Goal: Use online tool/utility: Utilize a website feature to perform a specific function

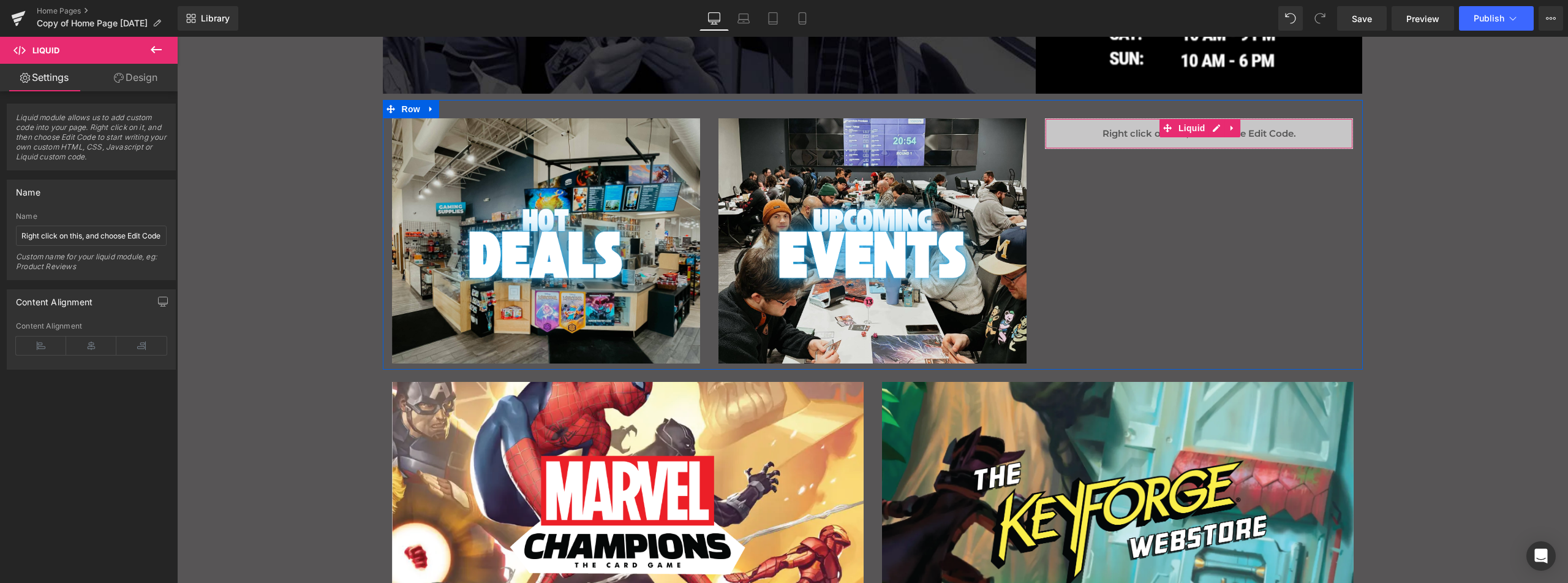
click at [1126, 134] on div "Liquid" at bounding box center [1198, 133] width 308 height 31
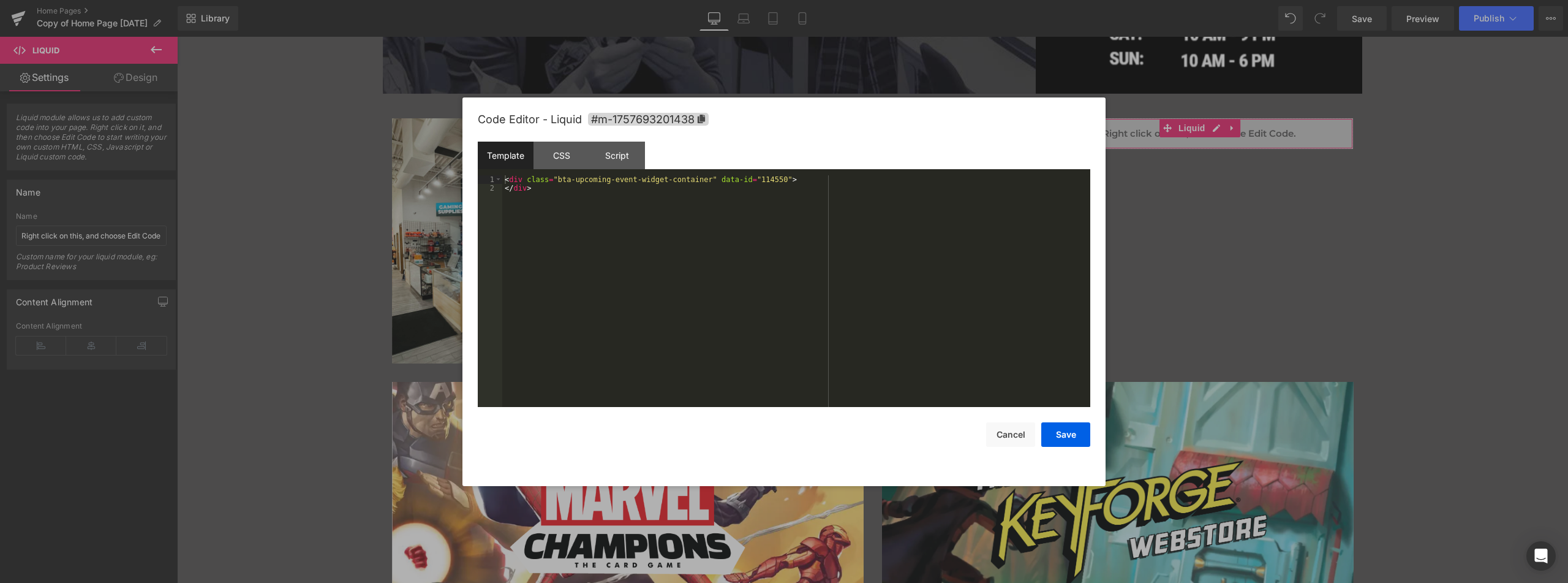
click at [1115, 188] on body "Liquid You are previewing how the will restyle your page. You can not edit Elem…" at bounding box center [784, 291] width 1568 height 583
drag, startPoint x: 550, startPoint y: 155, endPoint x: 560, endPoint y: 173, distance: 20.6
click at [550, 159] on div "CSS" at bounding box center [561, 155] width 56 height 28
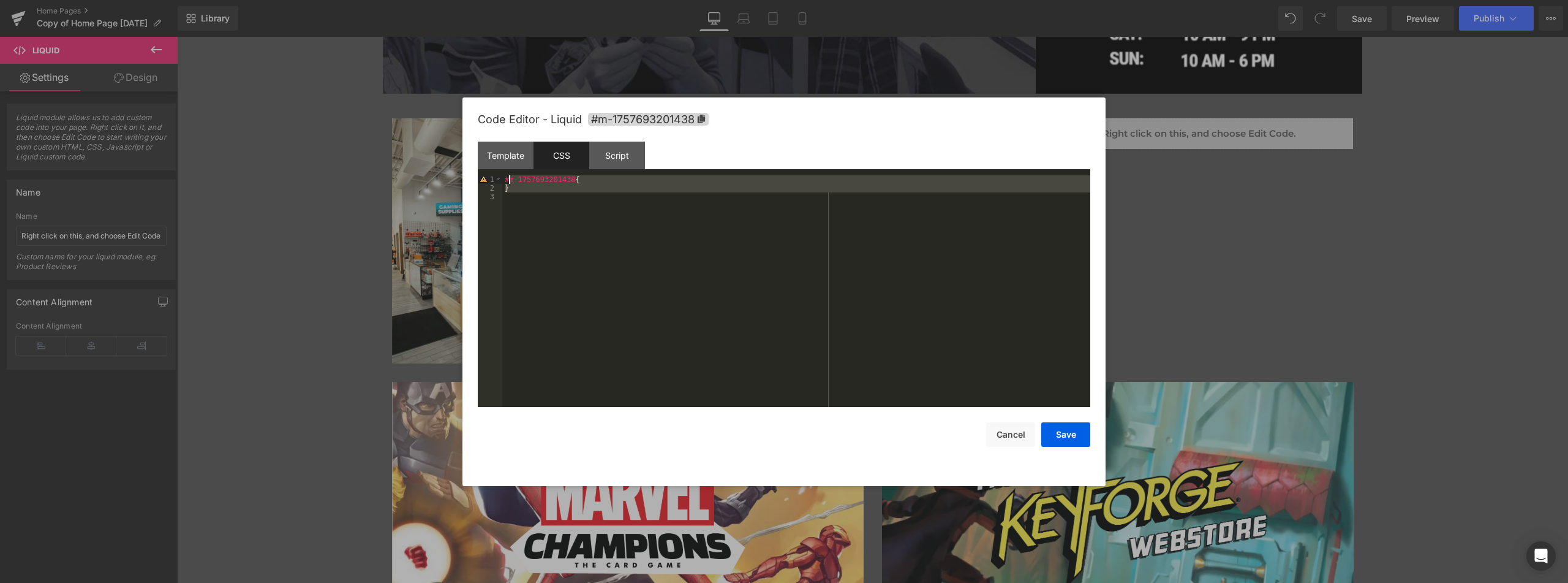
drag, startPoint x: 522, startPoint y: 206, endPoint x: 507, endPoint y: 177, distance: 32.6
click at [507, 177] on div "#m-1757693201438 { }" at bounding box center [795, 300] width 588 height 249
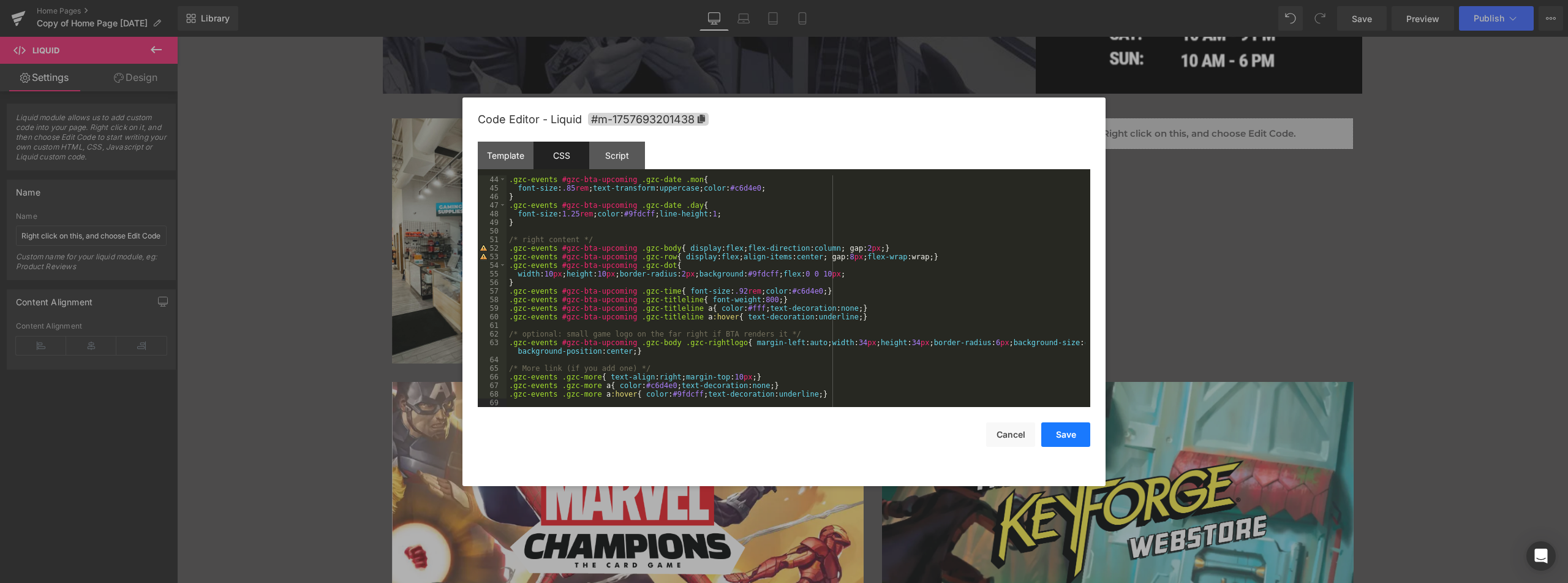
click at [1071, 434] on button "Save" at bounding box center [1066, 434] width 49 height 25
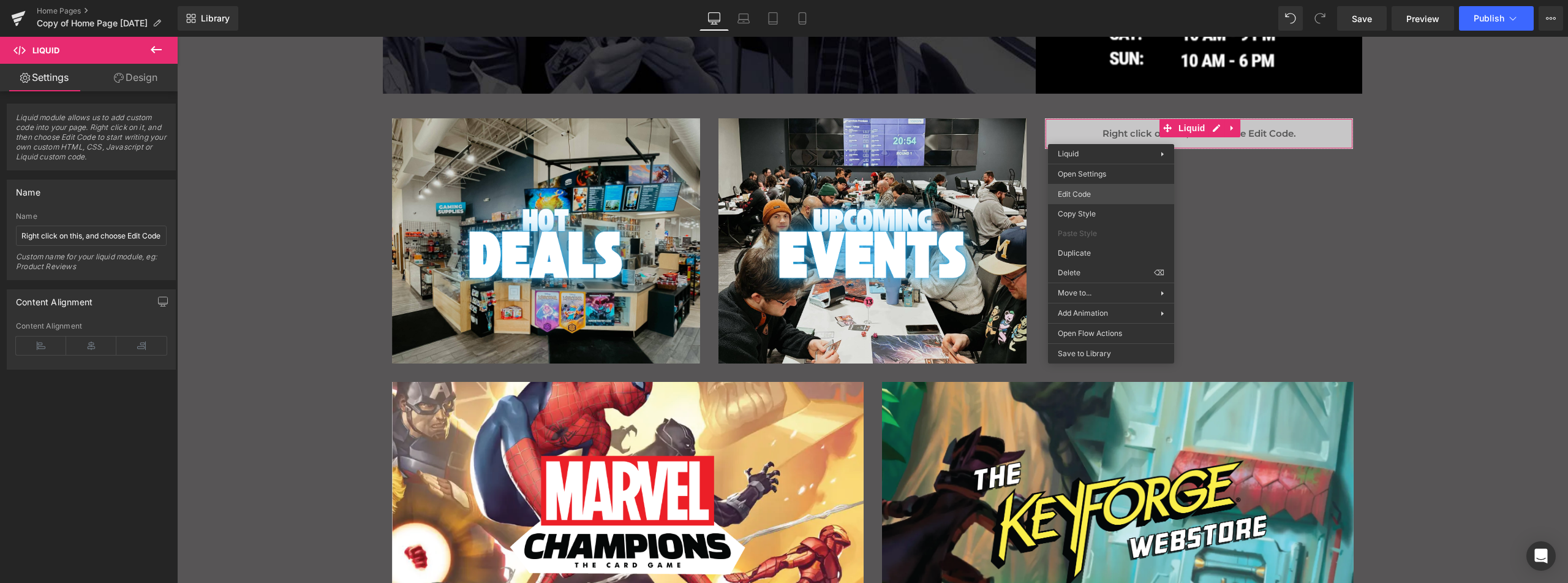
click at [1076, 0] on div "Liquid You are previewing how the will restyle your page. You can not edit Elem…" at bounding box center [784, 0] width 1568 height 0
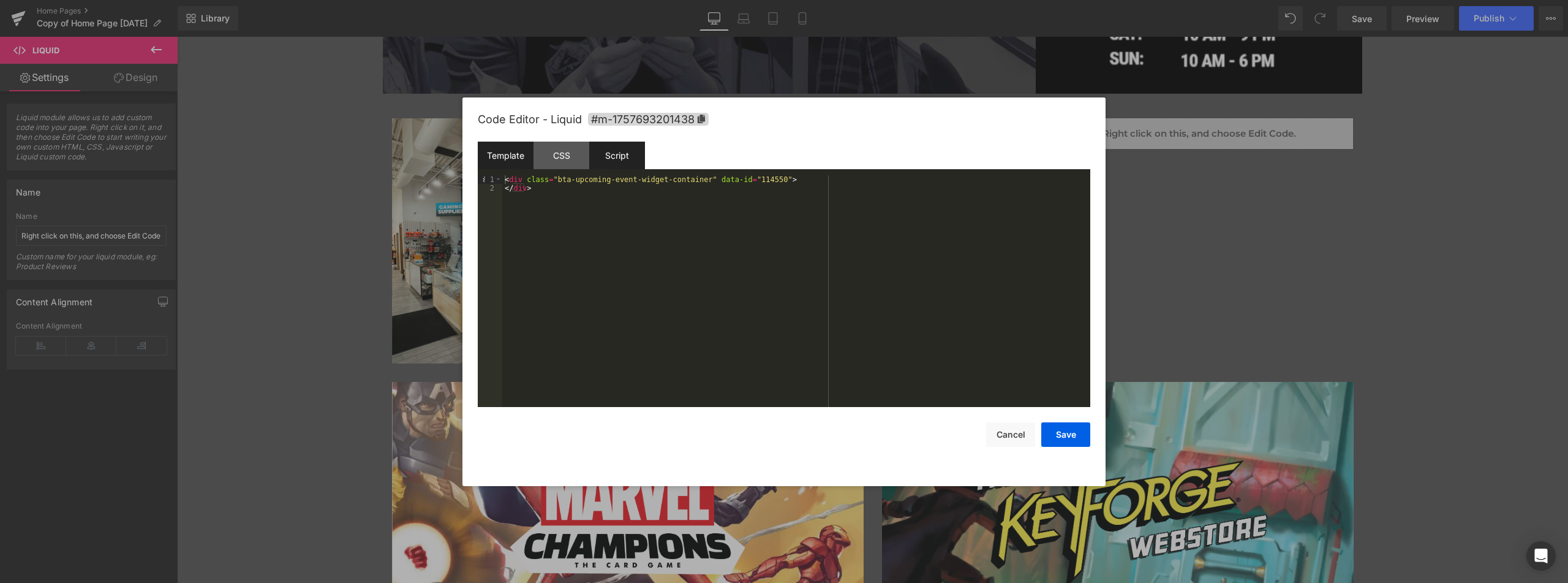
click at [636, 151] on div "Script" at bounding box center [617, 155] width 56 height 28
drag, startPoint x: 663, startPoint y: 210, endPoint x: 675, endPoint y: 255, distance: 46.6
click at [675, 255] on div "( function ( jQuery ) { // var $module = jQuery('#m-1757693201438').children('.…" at bounding box center [795, 300] width 588 height 249
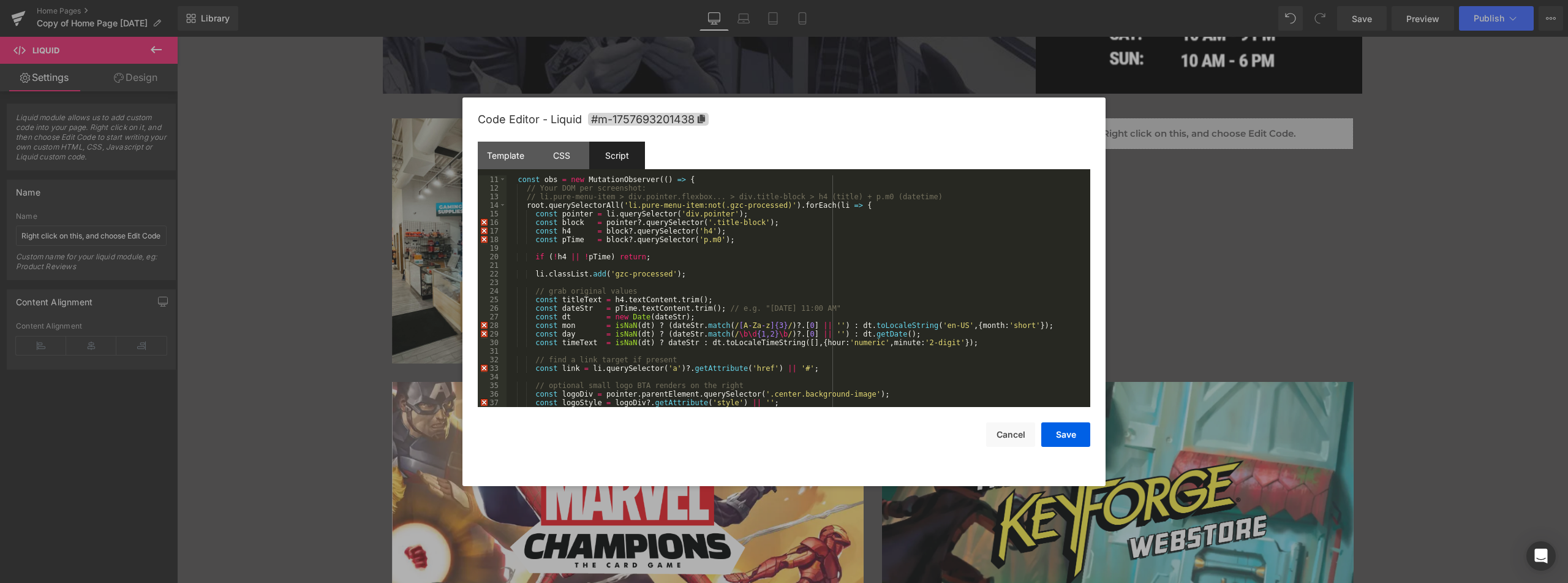
scroll to position [0, 0]
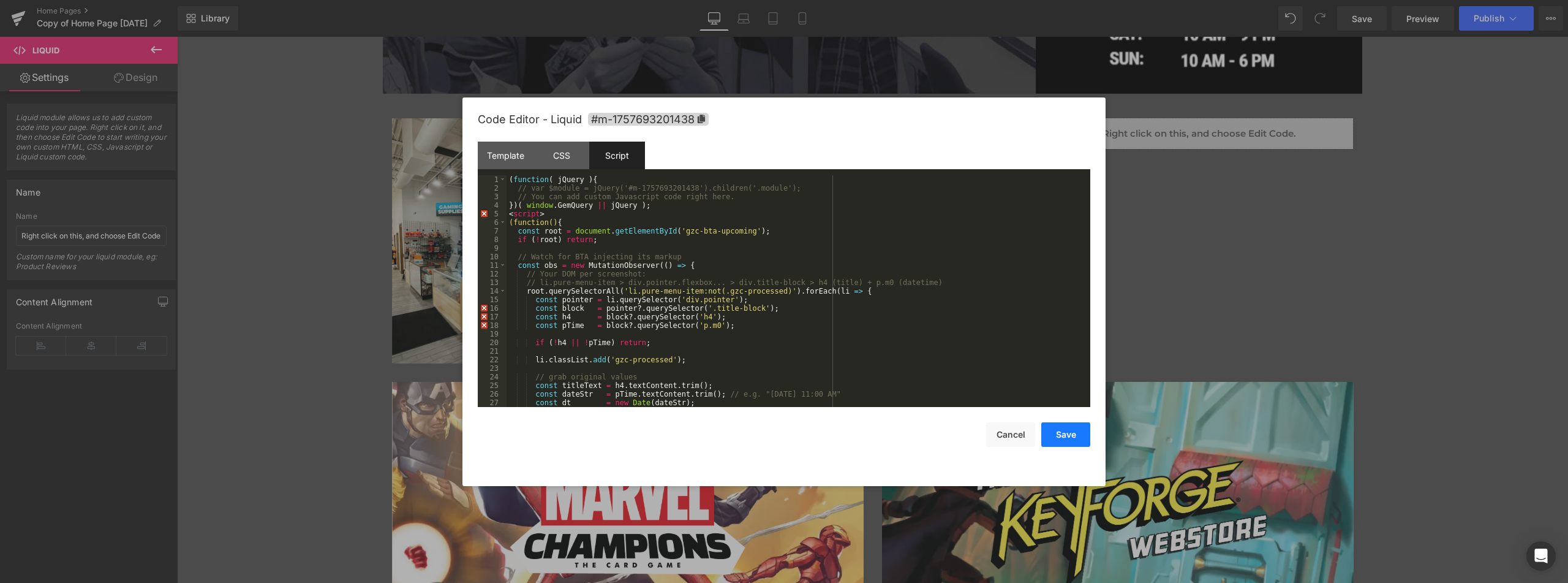
click at [1057, 434] on button "Save" at bounding box center [1066, 434] width 49 height 25
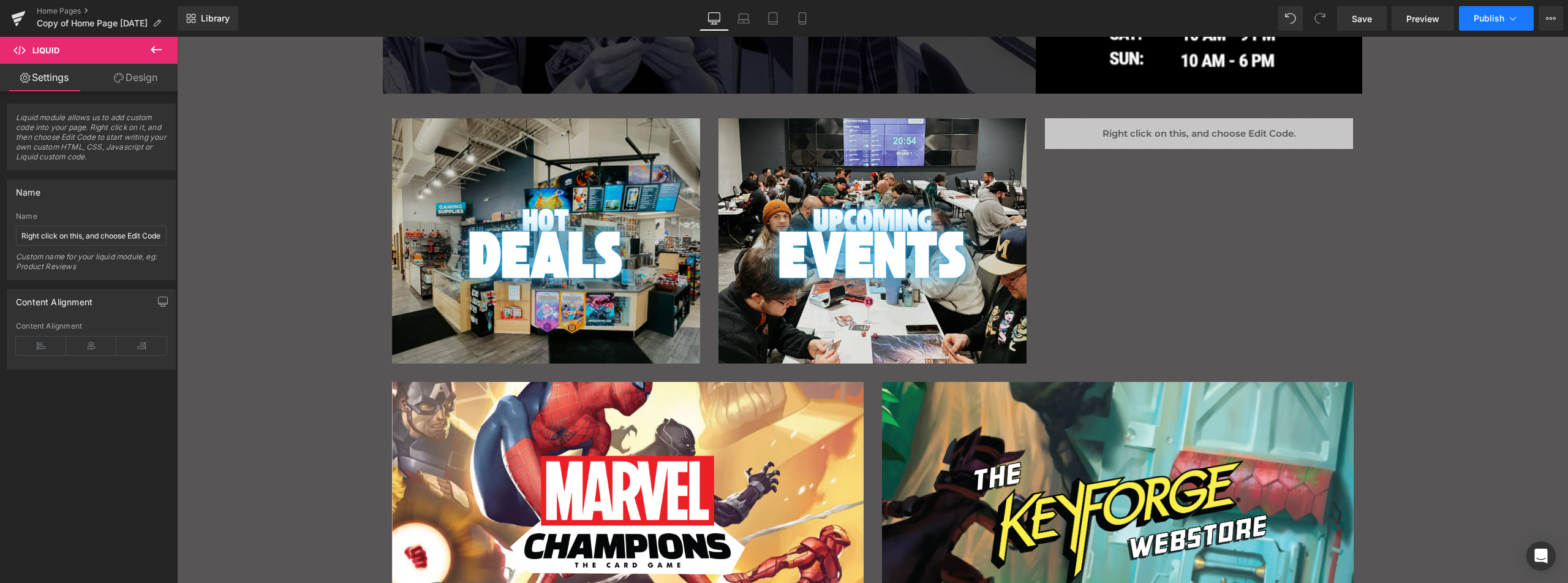
click at [1486, 17] on span "Publish" at bounding box center [1489, 19] width 31 height 10
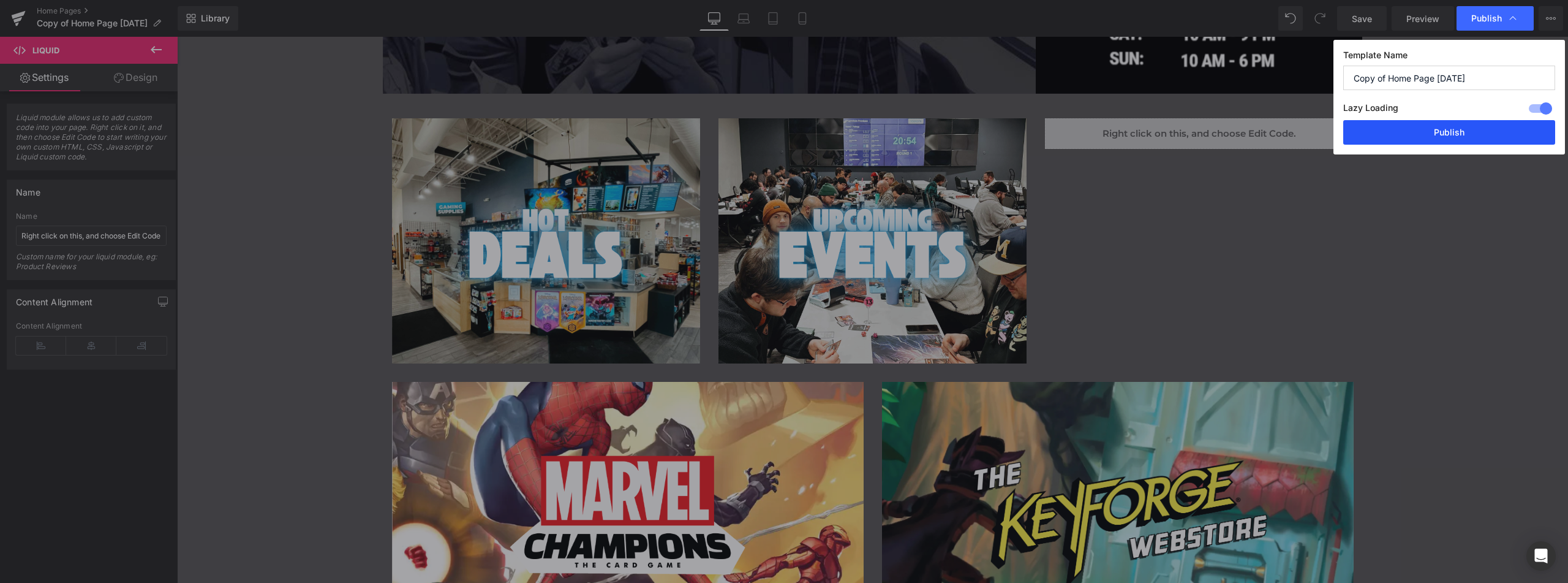
click at [1441, 131] on button "Publish" at bounding box center [1449, 132] width 212 height 25
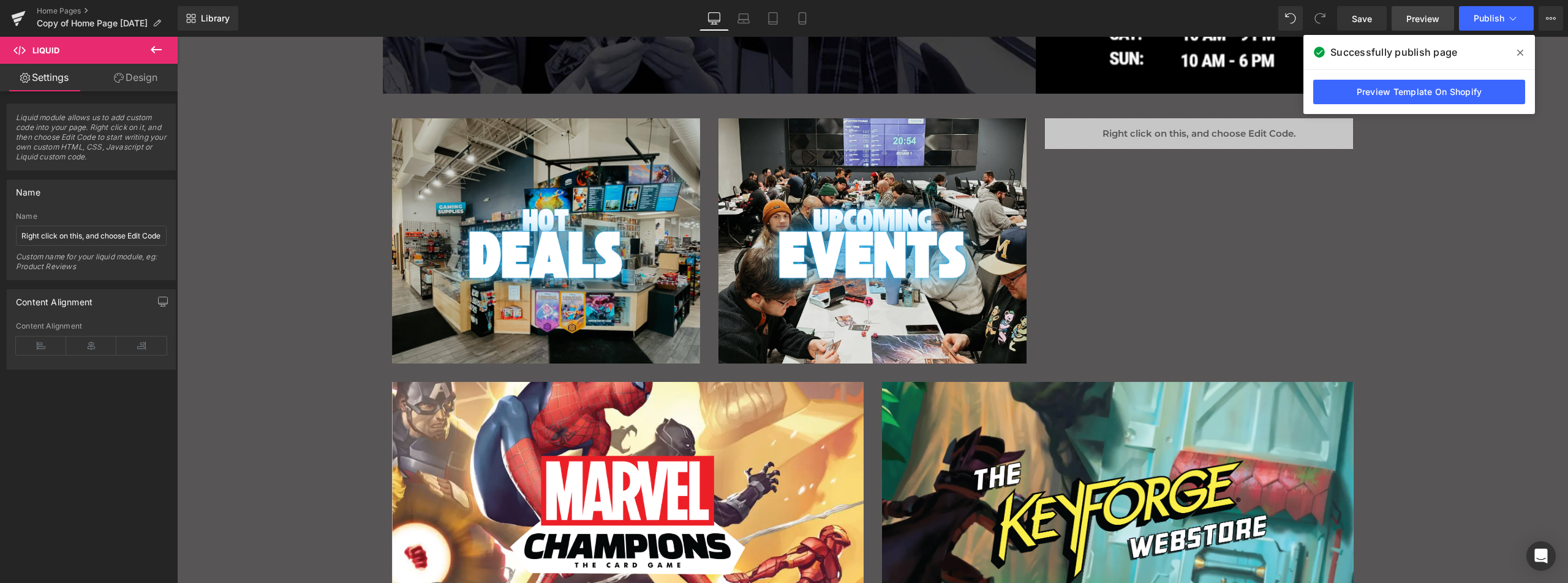
click at [1413, 21] on span "Preview" at bounding box center [1423, 18] width 33 height 13
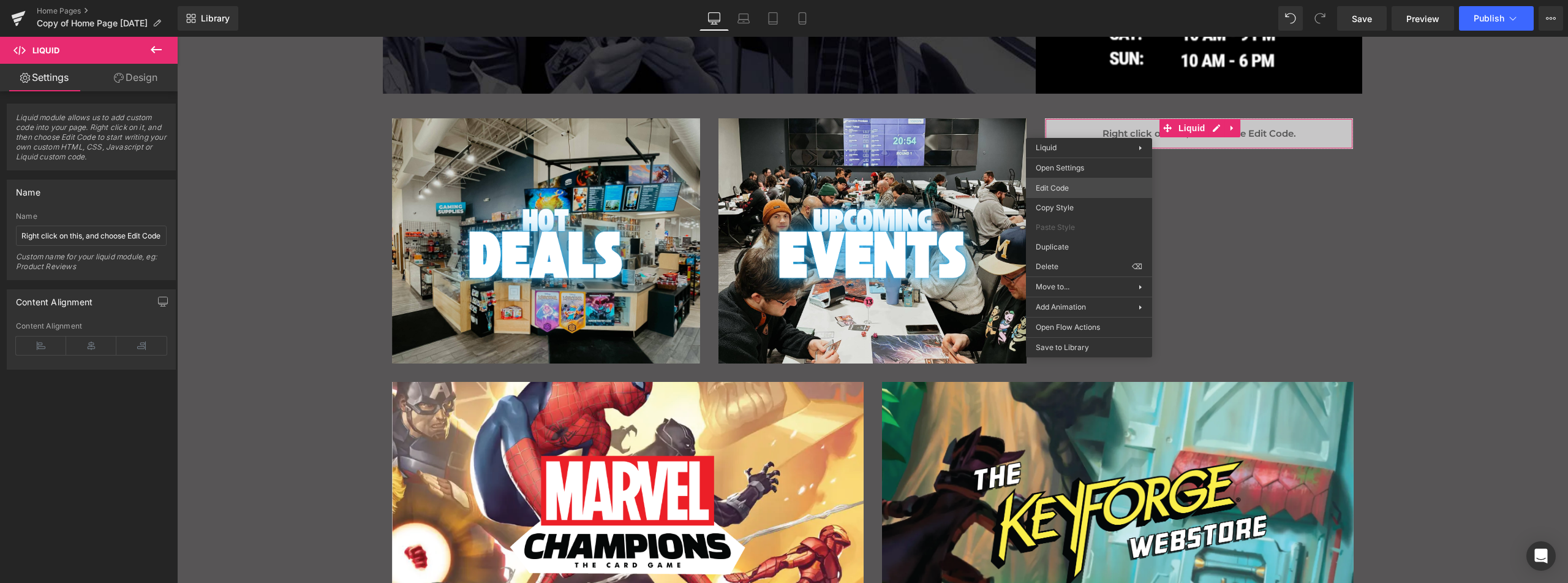
click at [1084, 0] on div "Liquid You are previewing how the will restyle your page. You can not edit Elem…" at bounding box center [784, 0] width 1568 height 0
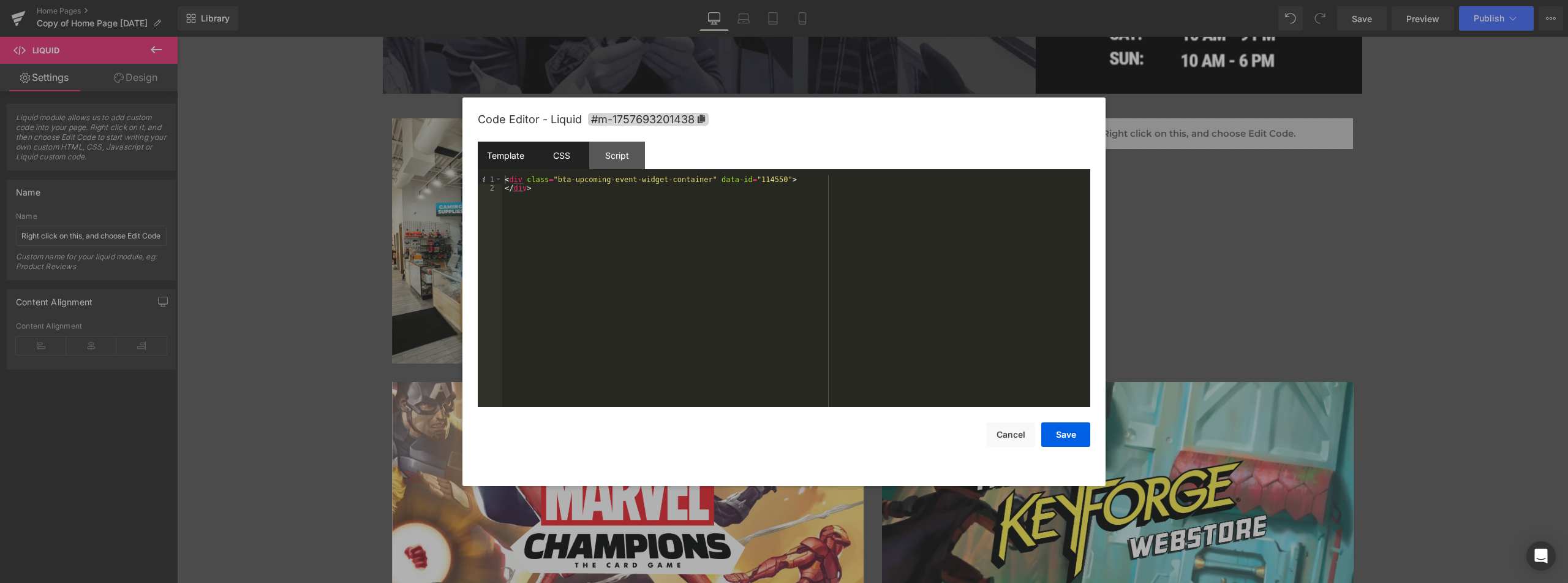
click at [562, 158] on div "CSS" at bounding box center [561, 155] width 56 height 28
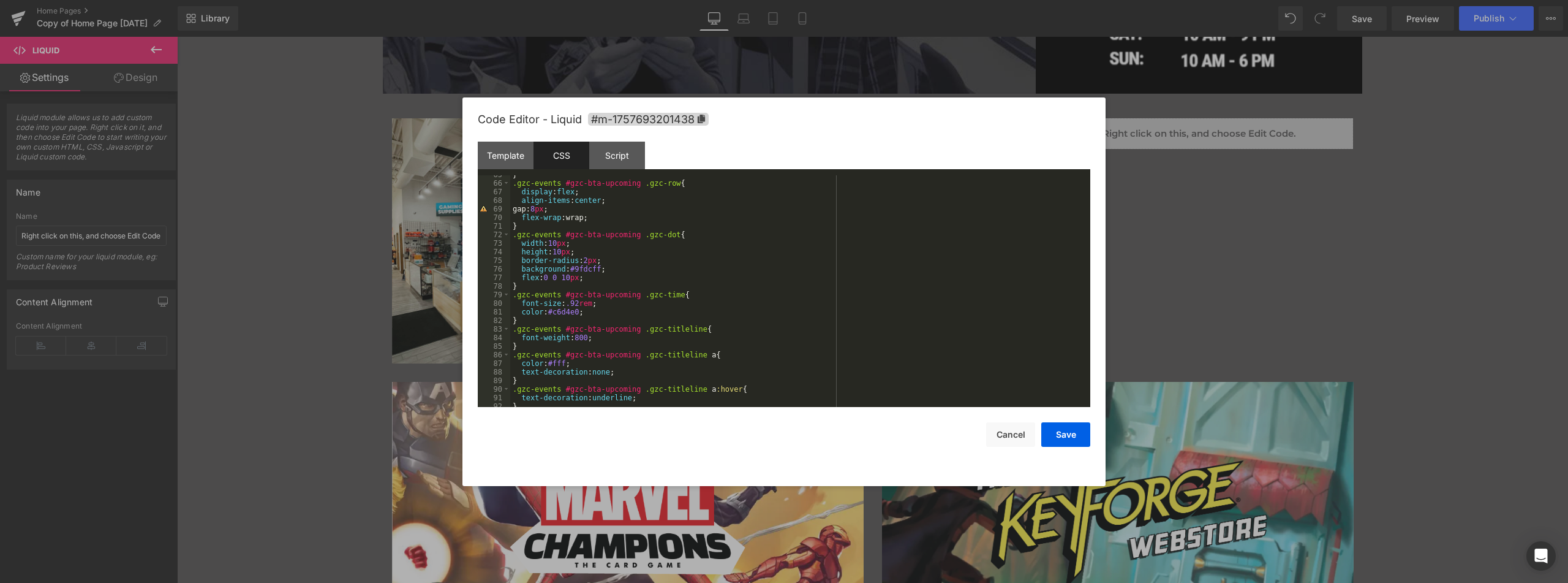
scroll to position [518, 0]
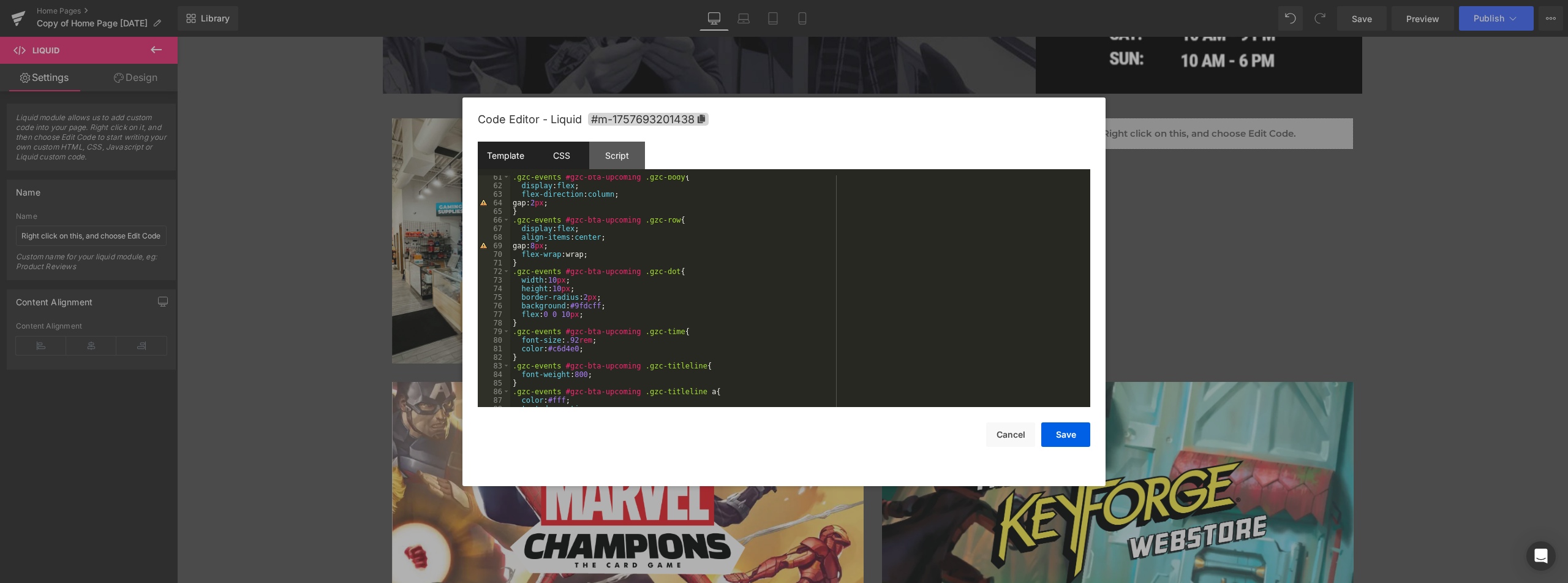
click at [522, 148] on div "Template" at bounding box center [505, 155] width 56 height 28
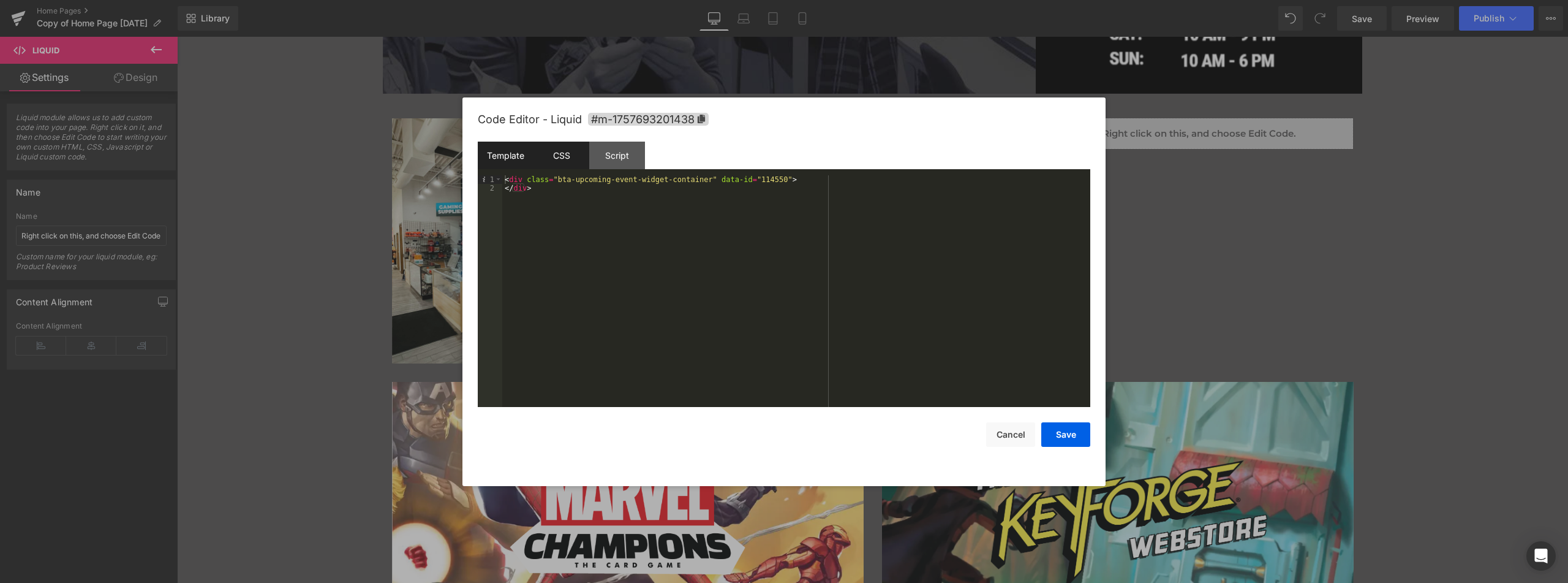
click at [550, 155] on div "CSS" at bounding box center [561, 155] width 56 height 28
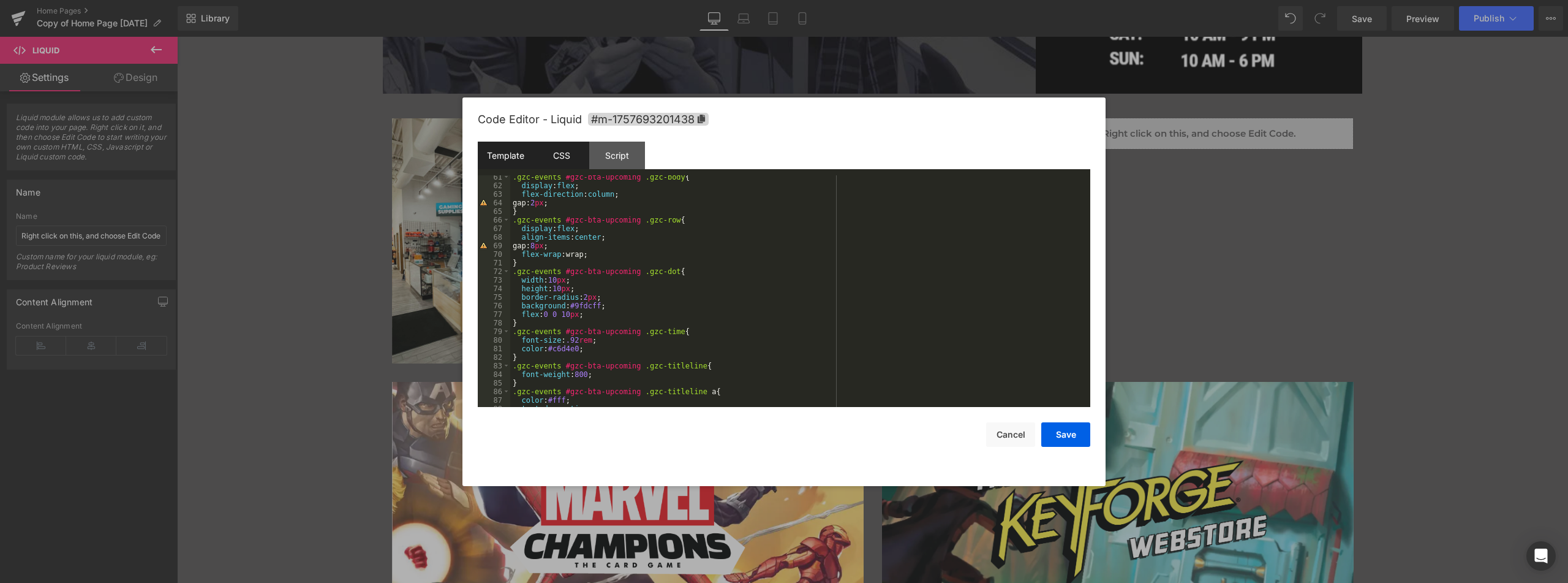
click at [513, 150] on div "Template" at bounding box center [505, 155] width 56 height 28
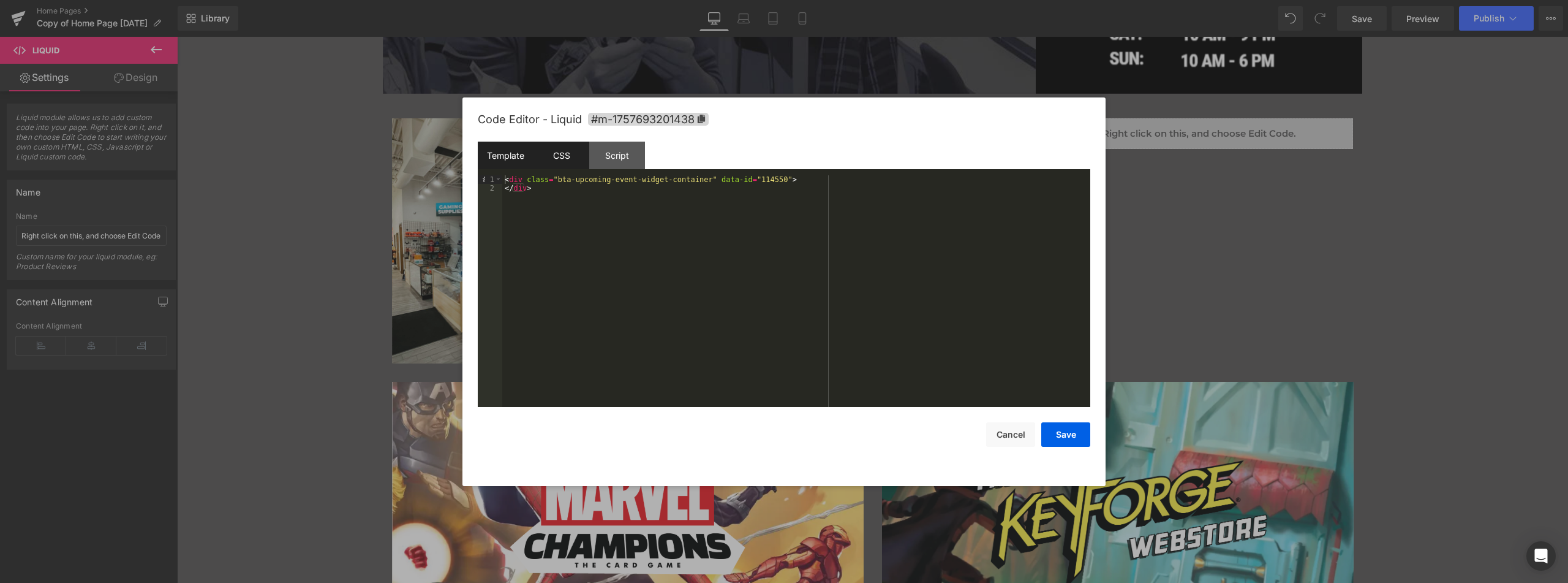
click at [547, 149] on div "CSS" at bounding box center [561, 155] width 56 height 28
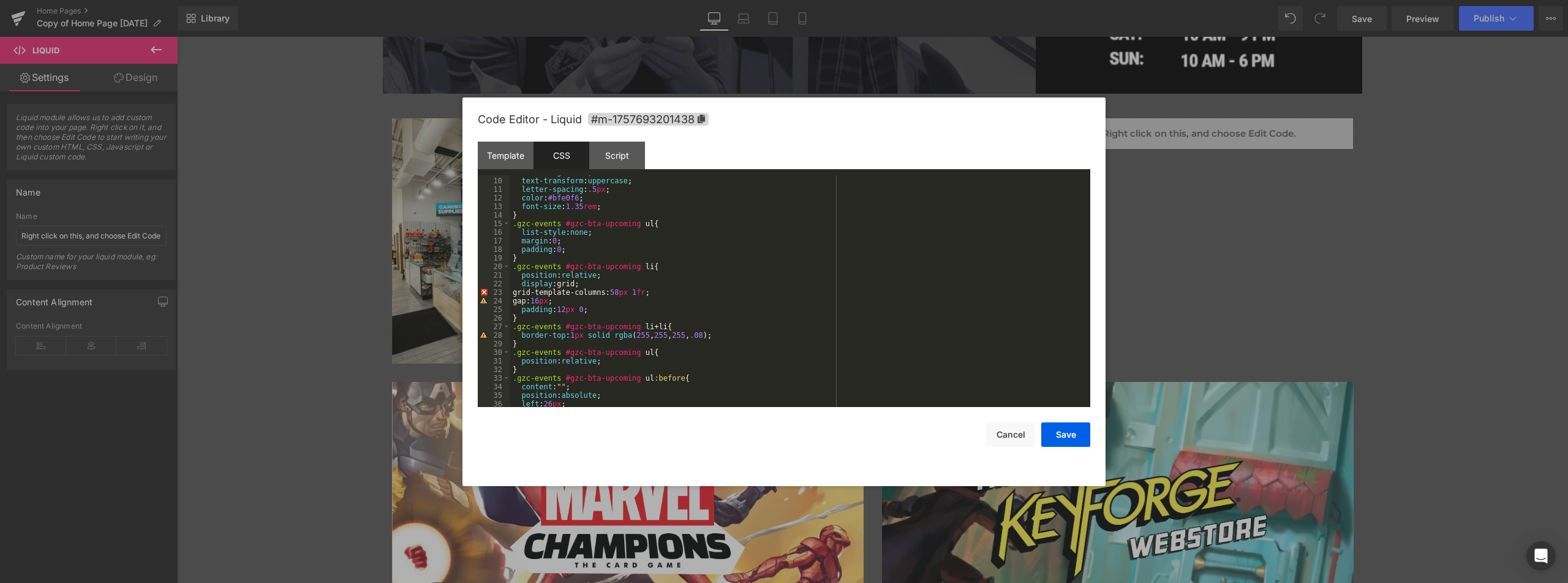
scroll to position [0, 0]
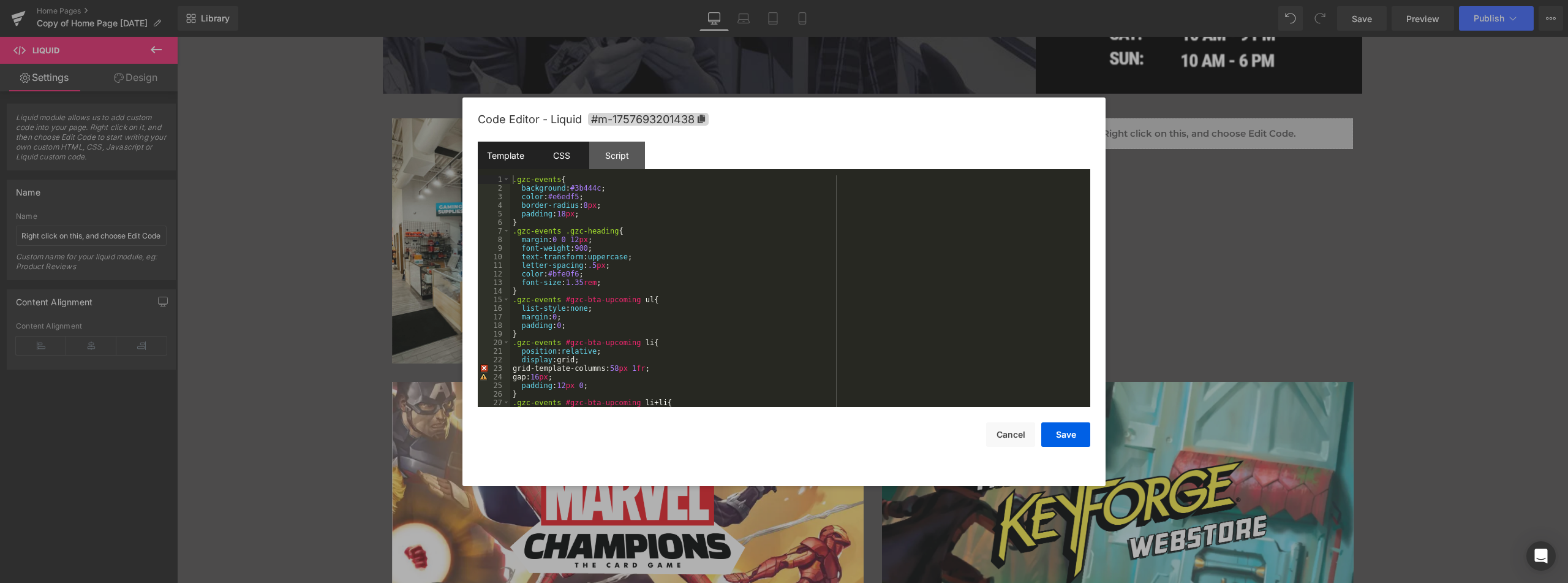
click at [509, 151] on div "Template" at bounding box center [505, 155] width 56 height 28
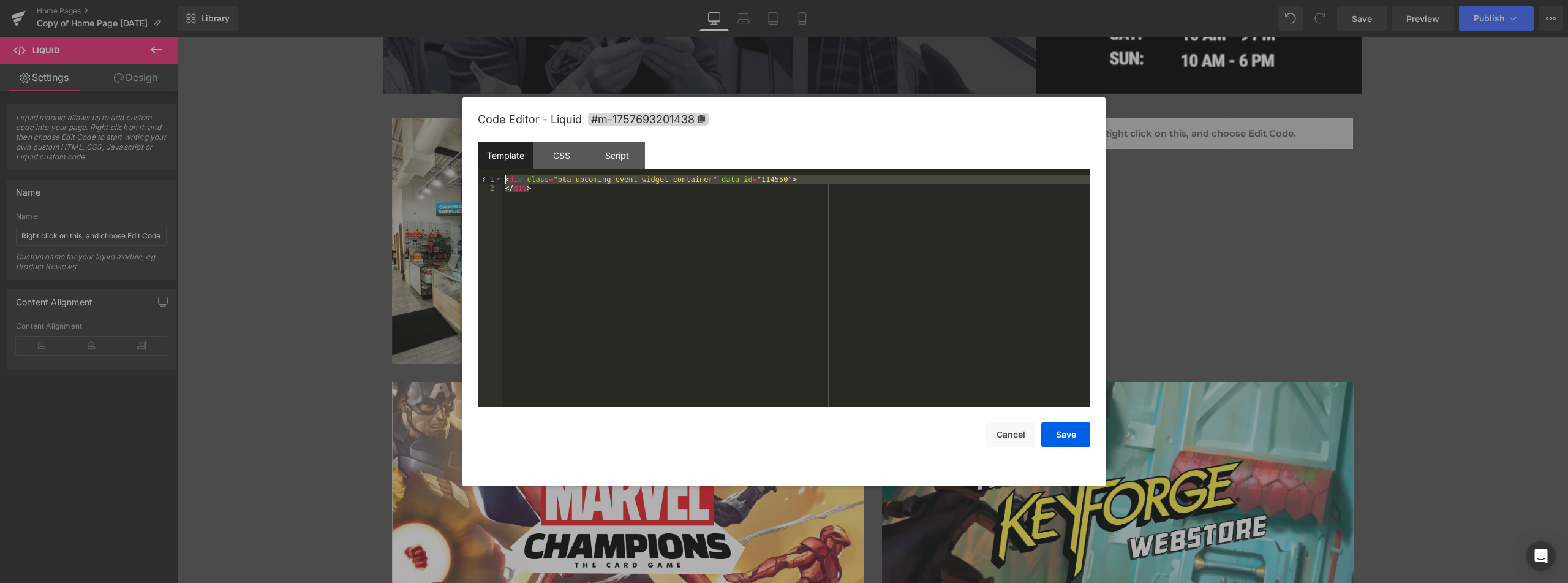
drag, startPoint x: 550, startPoint y: 188, endPoint x: 506, endPoint y: 174, distance: 46.2
click at [506, 174] on div "Template CSS Script Data 1 2 < div class = "bta-upcoming-event-widget-container…" at bounding box center [784, 274] width 612 height 266
click at [647, 287] on div "< div class = "bta-upcoming-event-widget-container" data-id = "114550" > </ div…" at bounding box center [795, 291] width 588 height 232
drag, startPoint x: 525, startPoint y: 188, endPoint x: 502, endPoint y: 178, distance: 25.1
click at [502, 178] on pre "1 2 < div class = "bta-upcoming-event-widget-container" data-id = "114550" > </…" at bounding box center [784, 291] width 612 height 232
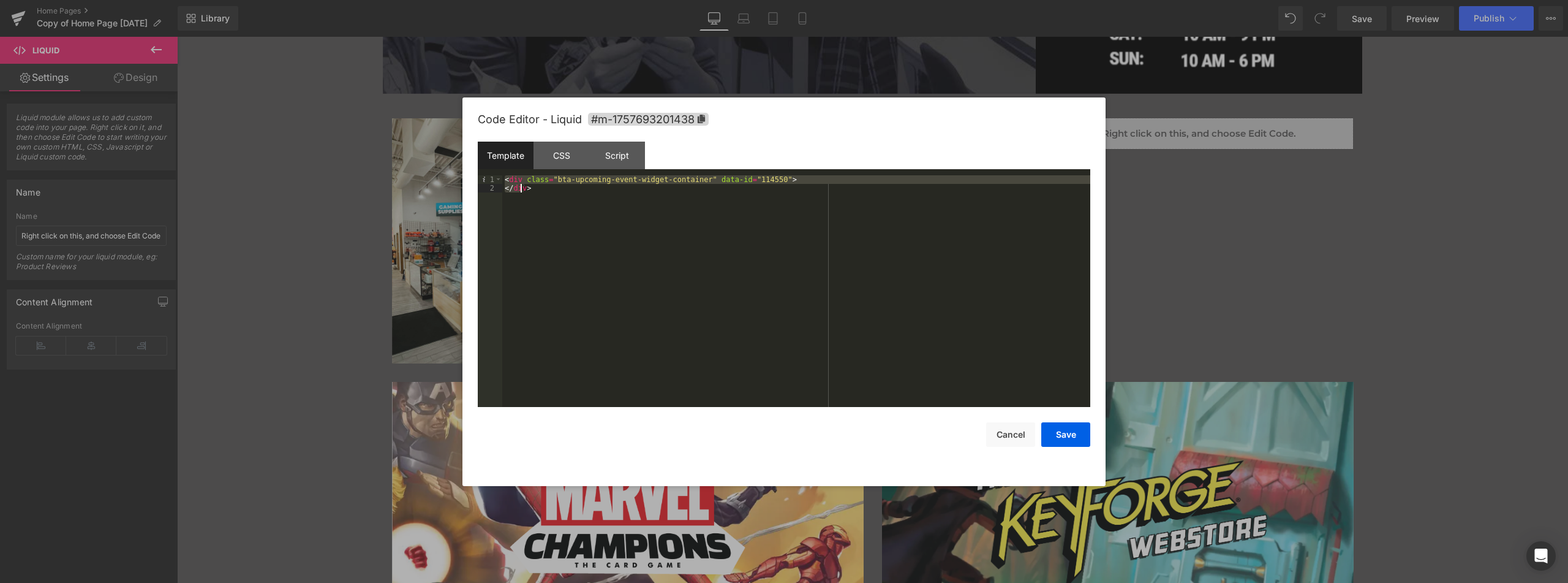
drag, startPoint x: 506, startPoint y: 176, endPoint x: 566, endPoint y: 191, distance: 61.8
click at [566, 191] on div "< div class = "bta-upcoming-event-widget-container" data-id = "114550" > </ div…" at bounding box center [795, 300] width 588 height 249
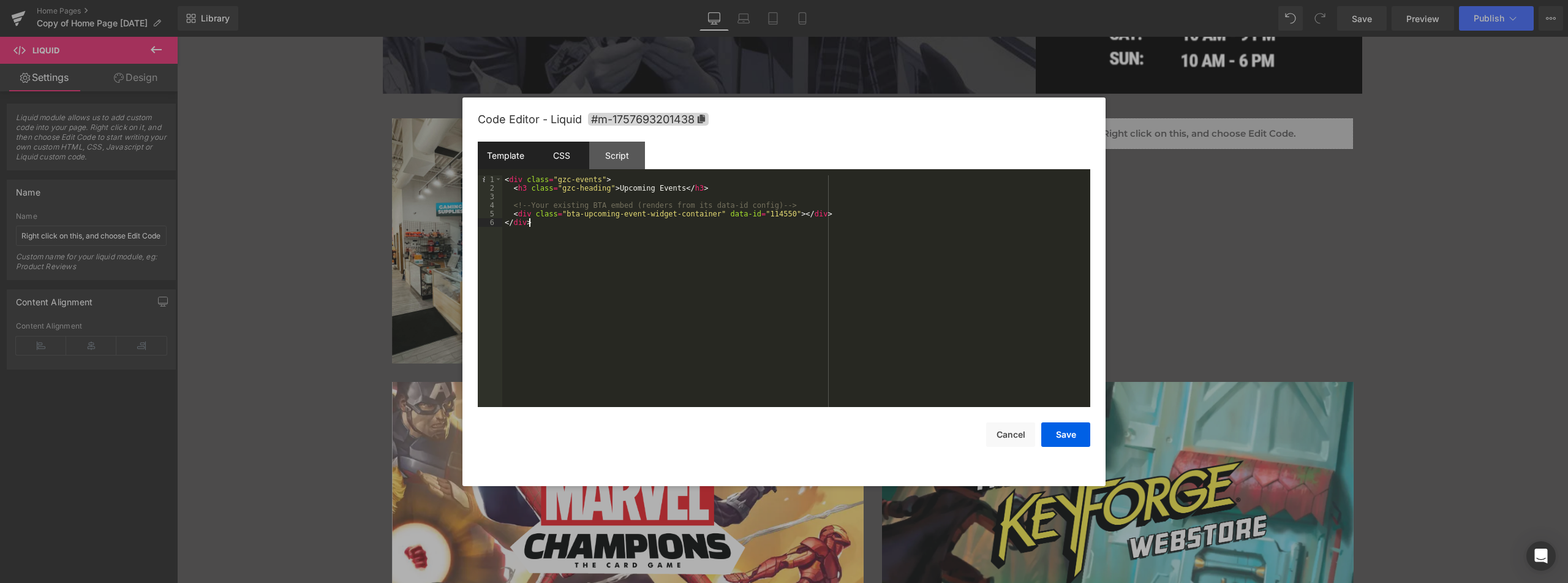
click at [574, 156] on div "CSS" at bounding box center [561, 155] width 56 height 28
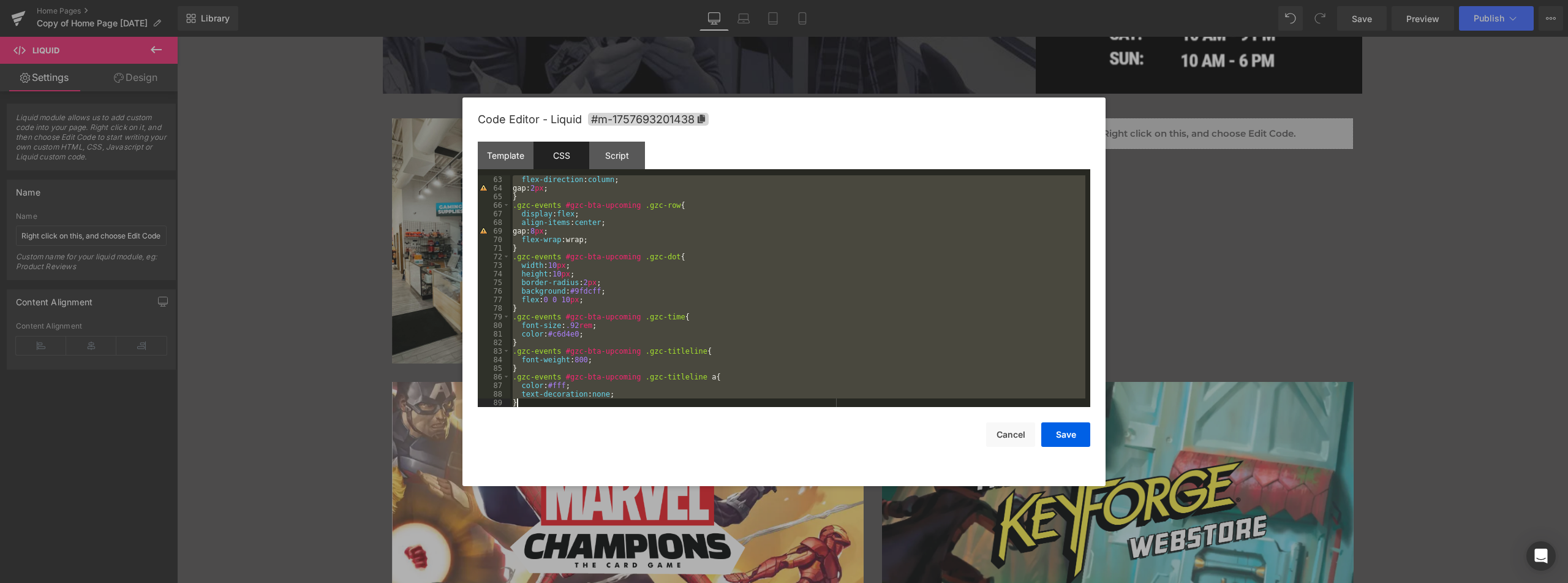
scroll to position [738, 0]
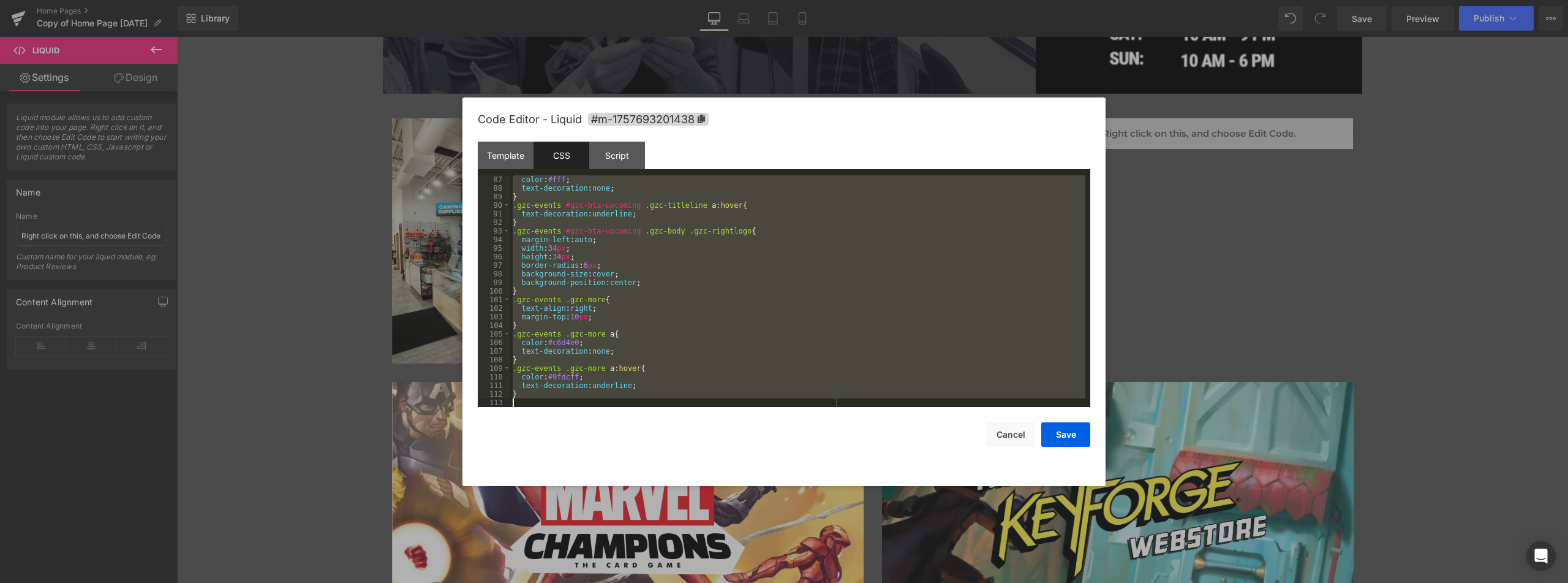
drag, startPoint x: 514, startPoint y: 177, endPoint x: 758, endPoint y: 427, distance: 349.3
click at [758, 427] on div "Code Editor - Liquid #m-1757693201438 Template CSS Script Data 1 2 3 4 5 6 < di…" at bounding box center [784, 292] width 612 height 389
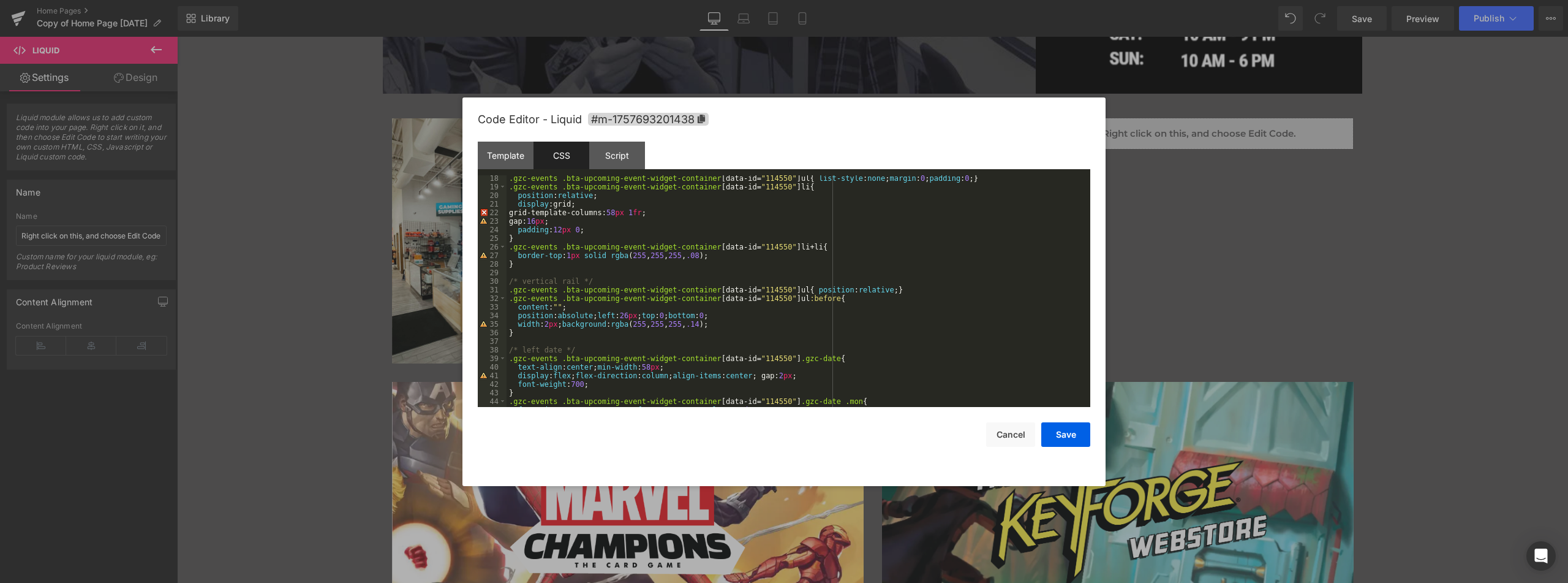
scroll to position [147, 0]
click at [628, 158] on div "Script" at bounding box center [617, 155] width 56 height 28
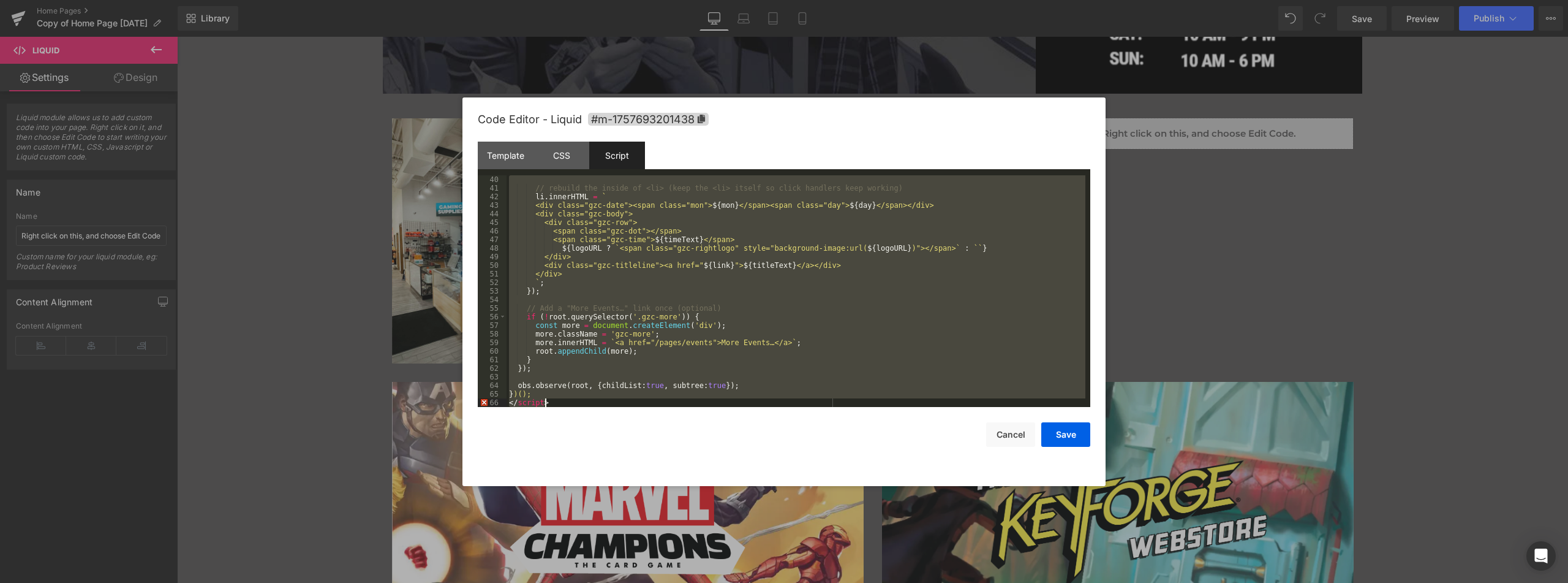
scroll to position [334, 0]
drag, startPoint x: 510, startPoint y: 177, endPoint x: 694, endPoint y: 429, distance: 312.0
click at [694, 429] on div "Code Editor - Liquid #m-1757693201438 Template CSS Script Data 1 2 3 4 5 6 < di…" at bounding box center [784, 292] width 612 height 389
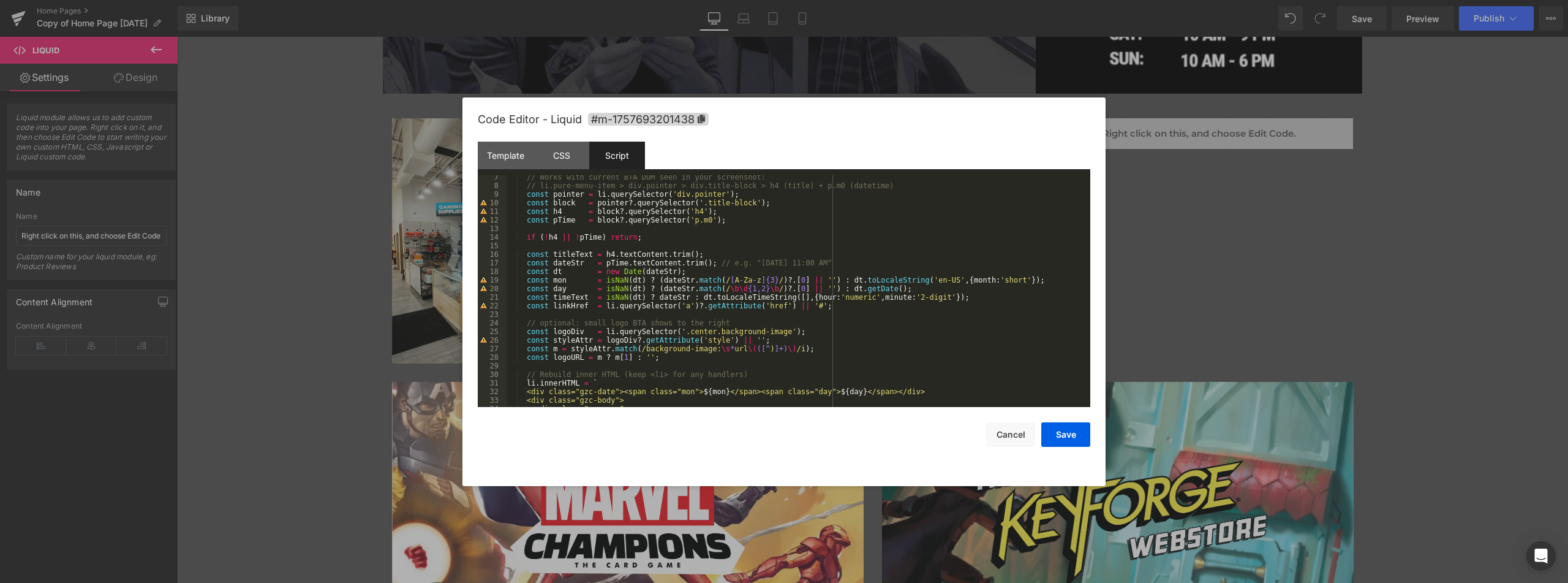
scroll to position [0, 0]
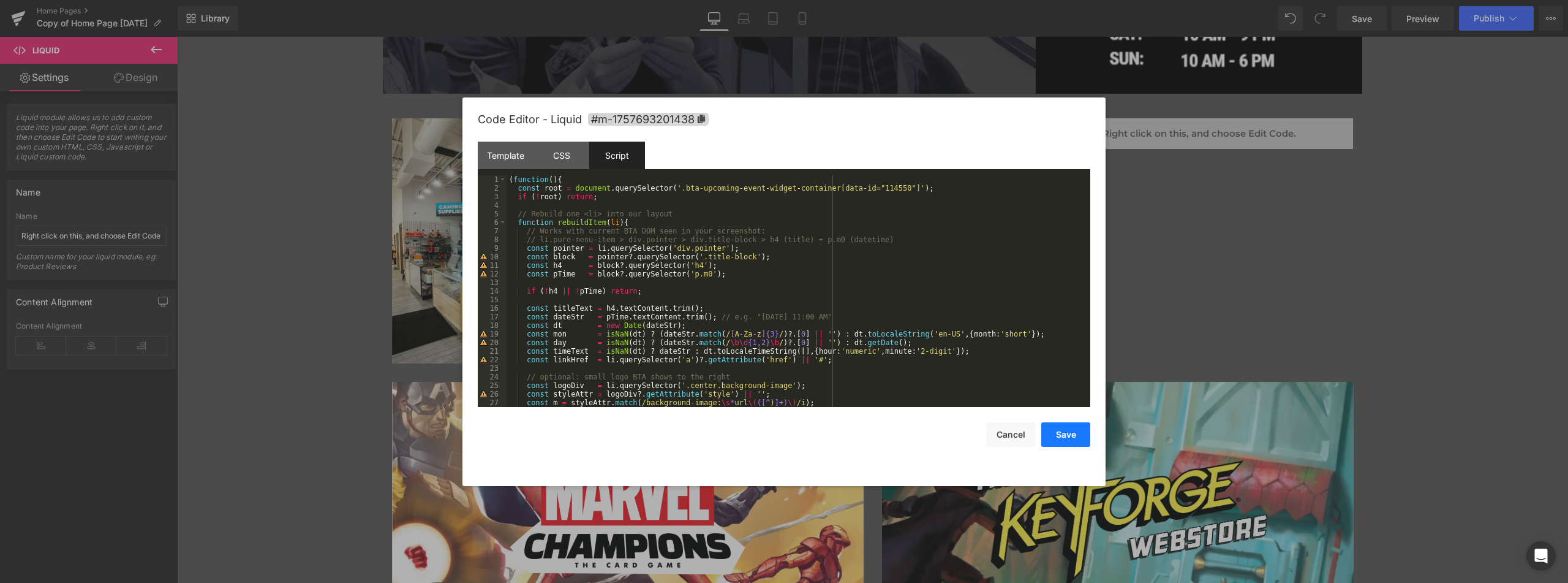
click at [1084, 439] on button "Save" at bounding box center [1066, 434] width 49 height 25
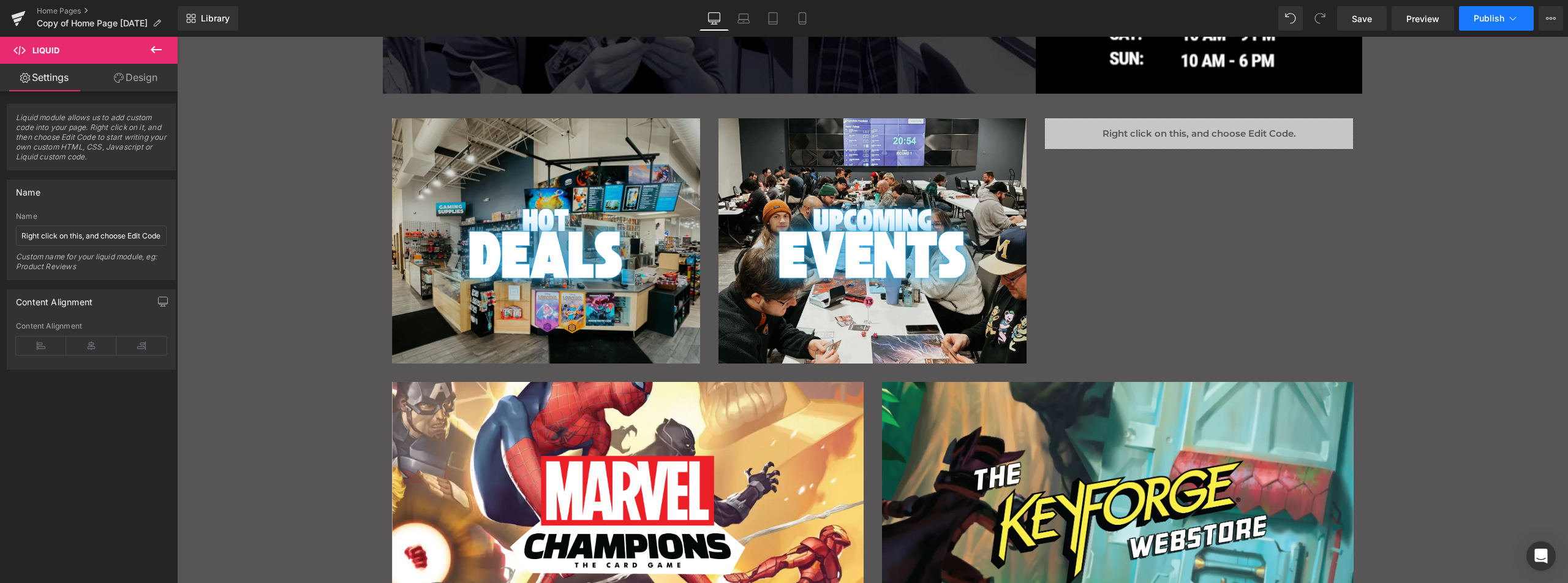
click at [1488, 19] on span "Publish" at bounding box center [1489, 19] width 31 height 10
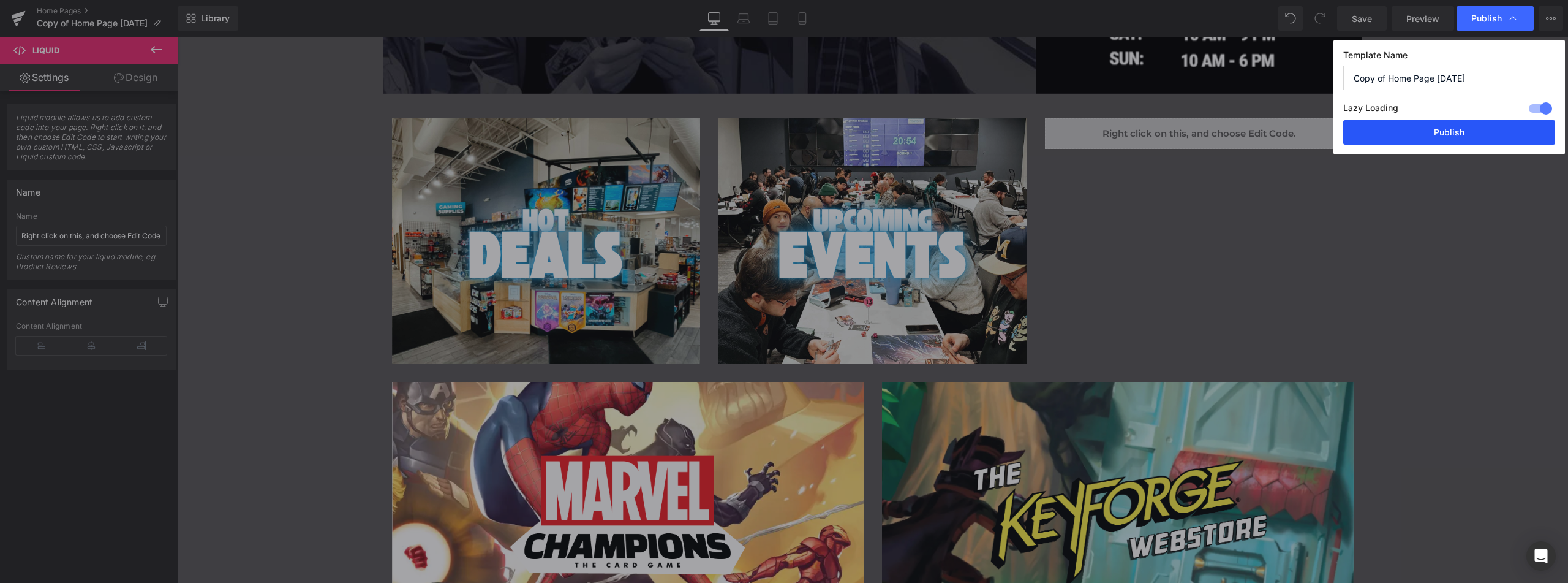
drag, startPoint x: 1409, startPoint y: 122, endPoint x: 937, endPoint y: 141, distance: 472.4
click at [1409, 122] on button "Publish" at bounding box center [1449, 132] width 212 height 25
